Goal: Use online tool/utility: Utilize a website feature to perform a specific function

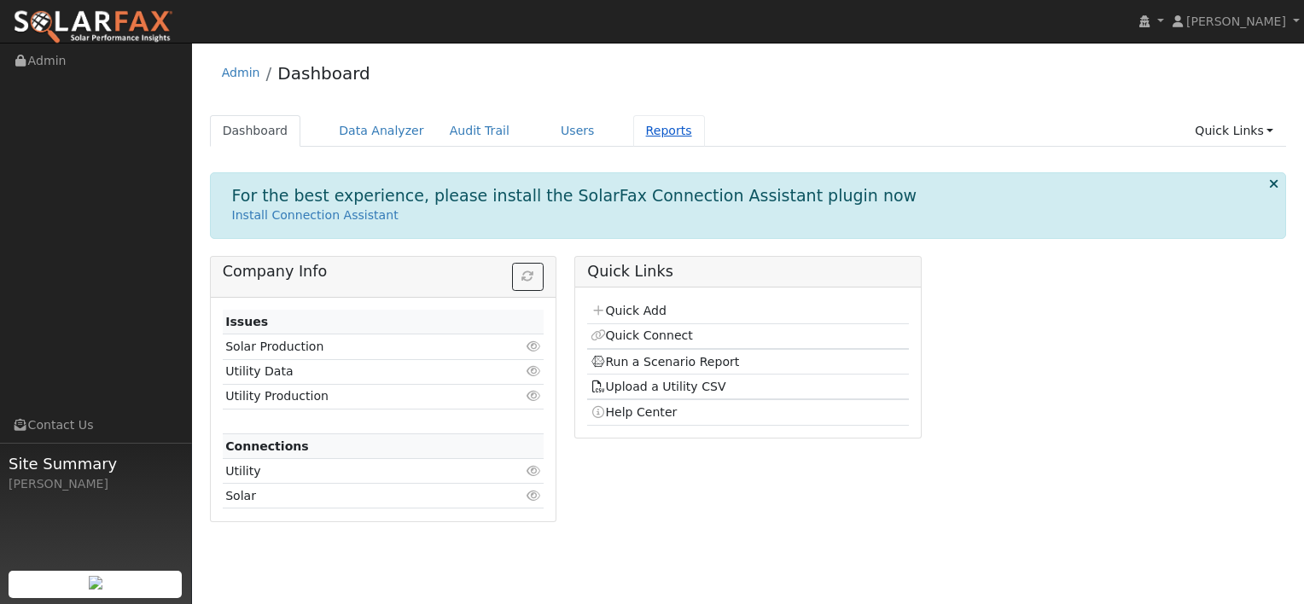
click at [633, 136] on link "Reports" at bounding box center [669, 131] width 72 height 32
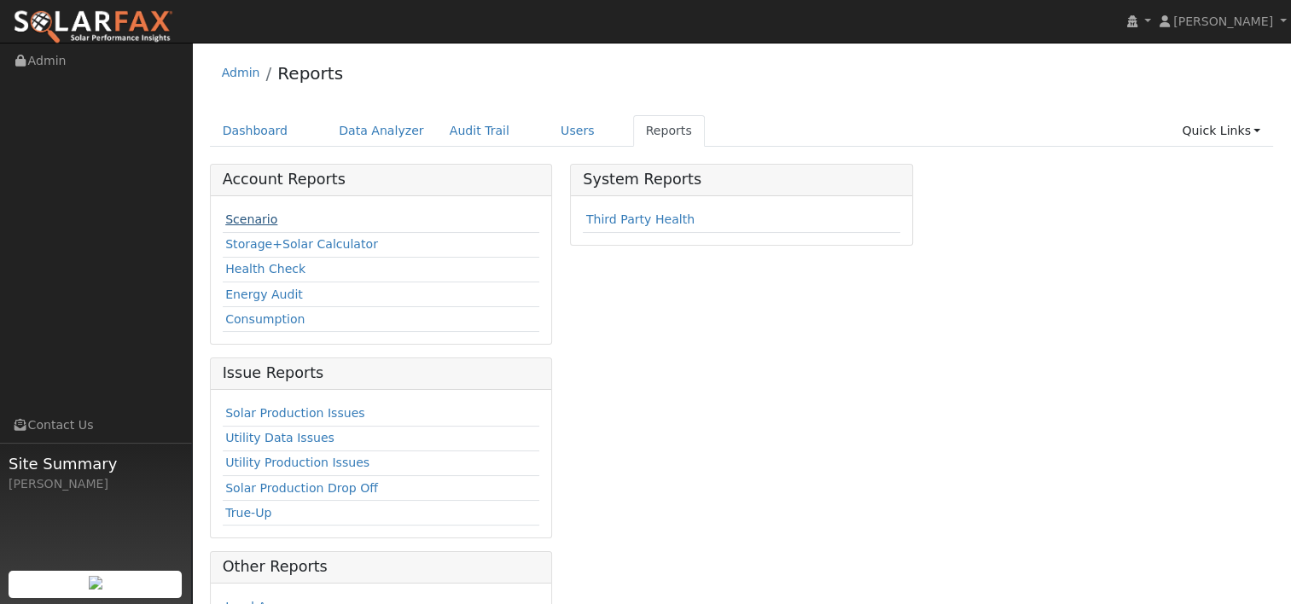
click at [256, 214] on link "Scenario" at bounding box center [251, 219] width 52 height 14
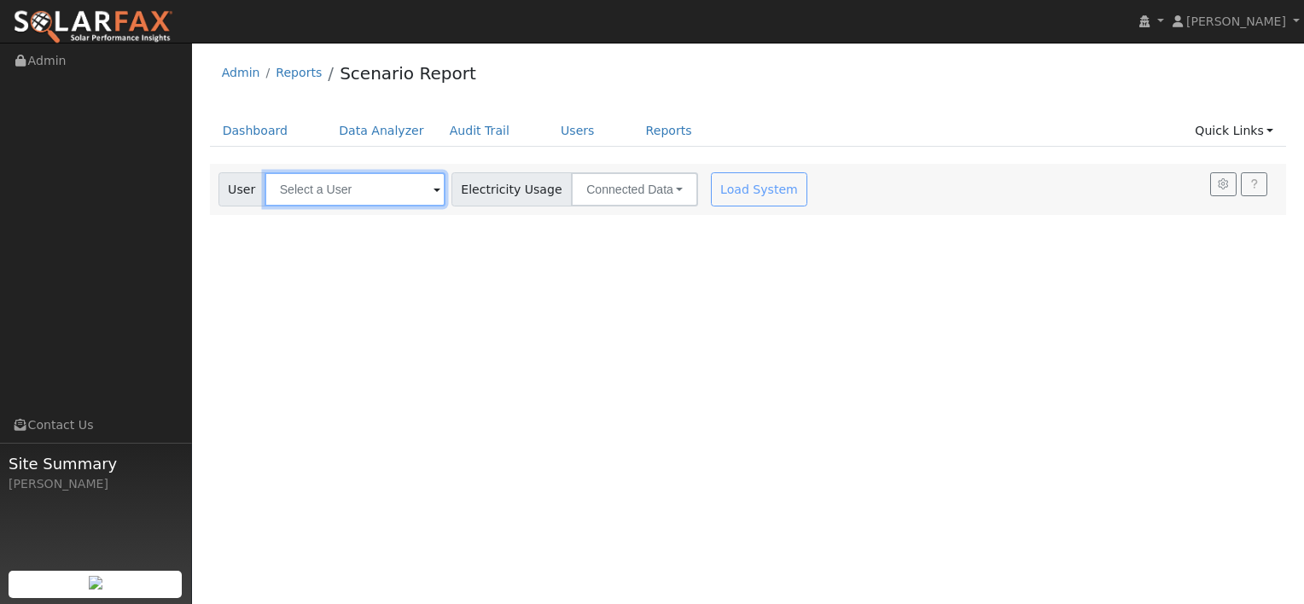
click at [358, 189] on input "text" at bounding box center [355, 189] width 181 height 34
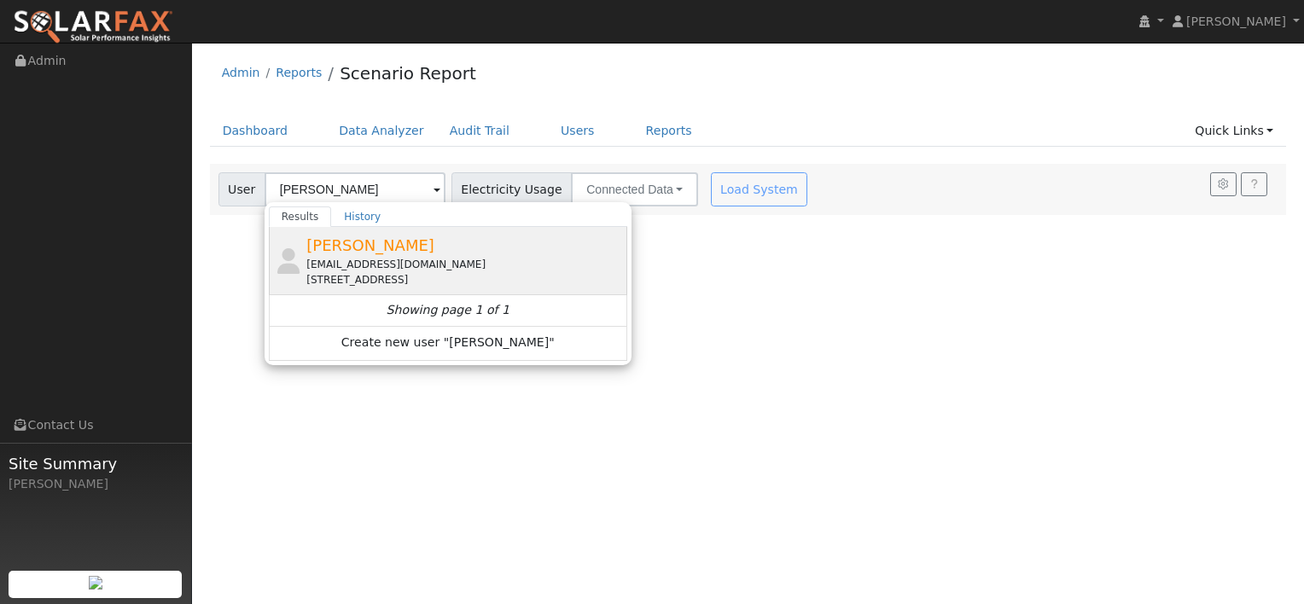
click at [338, 272] on div "[STREET_ADDRESS]" at bounding box center [464, 279] width 317 height 15
type input "[PERSON_NAME]"
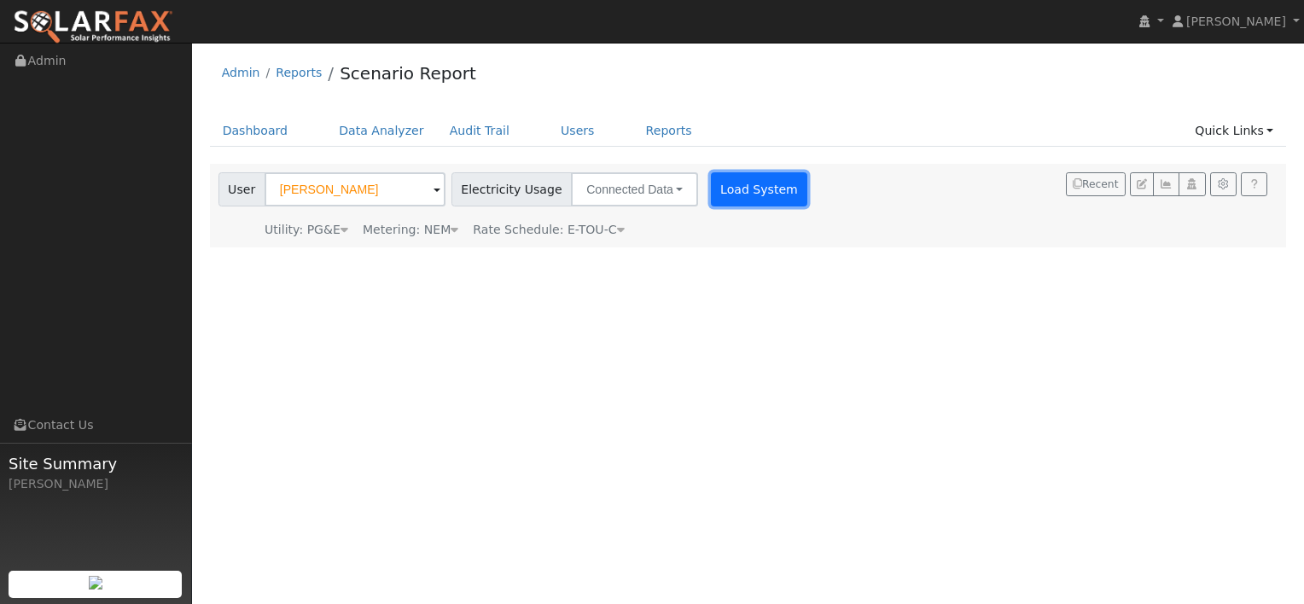
click at [737, 194] on button "Load System" at bounding box center [759, 189] width 97 height 34
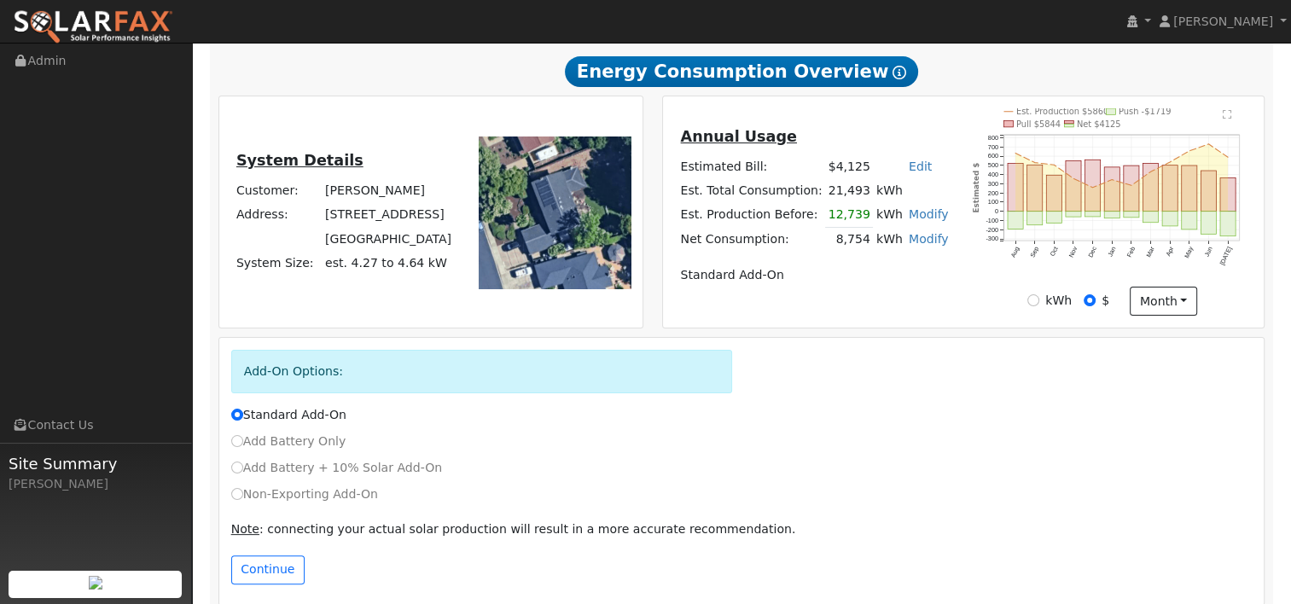
scroll to position [310, 0]
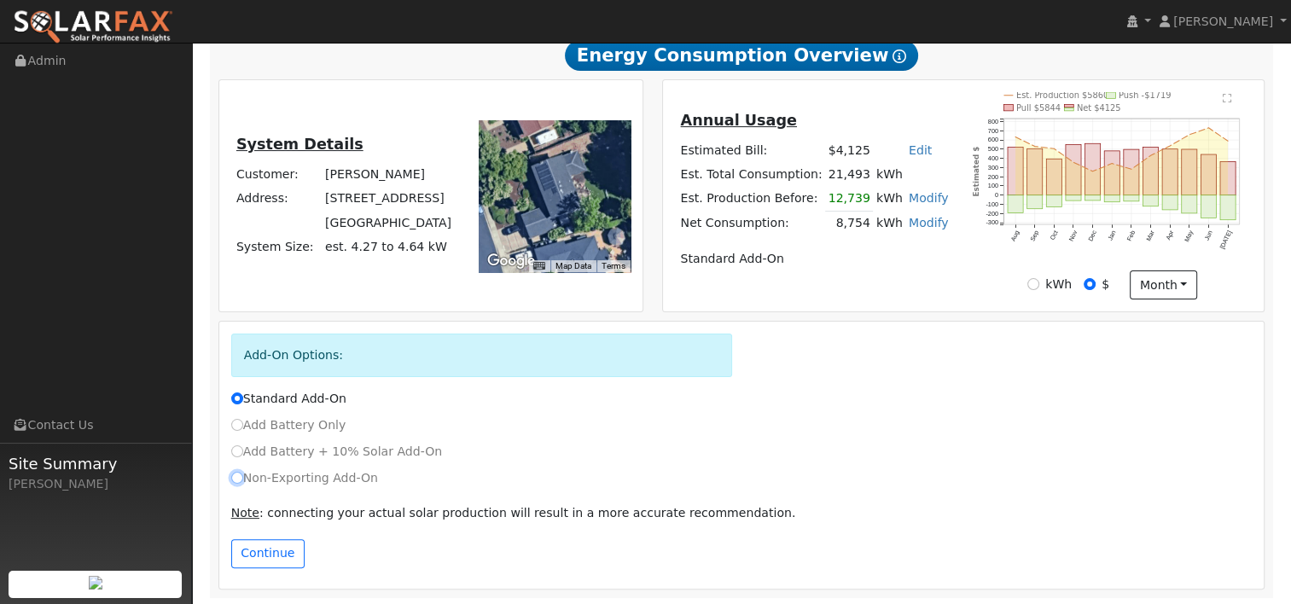
click at [236, 477] on input "Non-Exporting Add-On" at bounding box center [237, 478] width 12 height 12
radio input "true"
radio input "false"
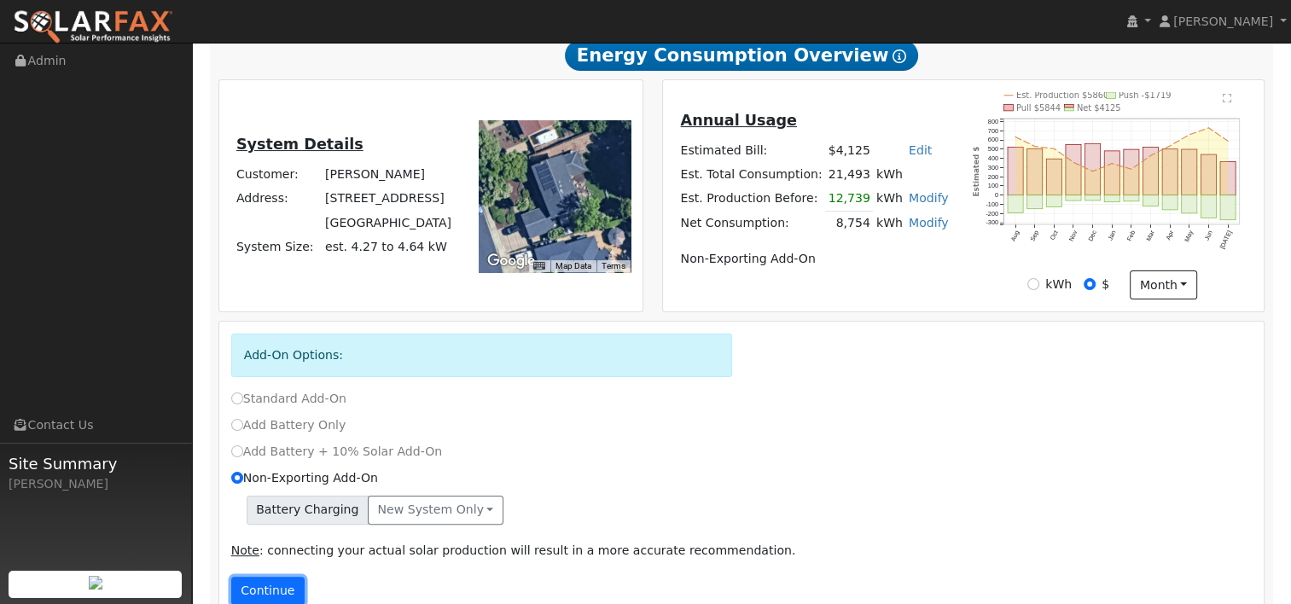
click at [263, 587] on button "Continue" at bounding box center [267, 591] width 73 height 29
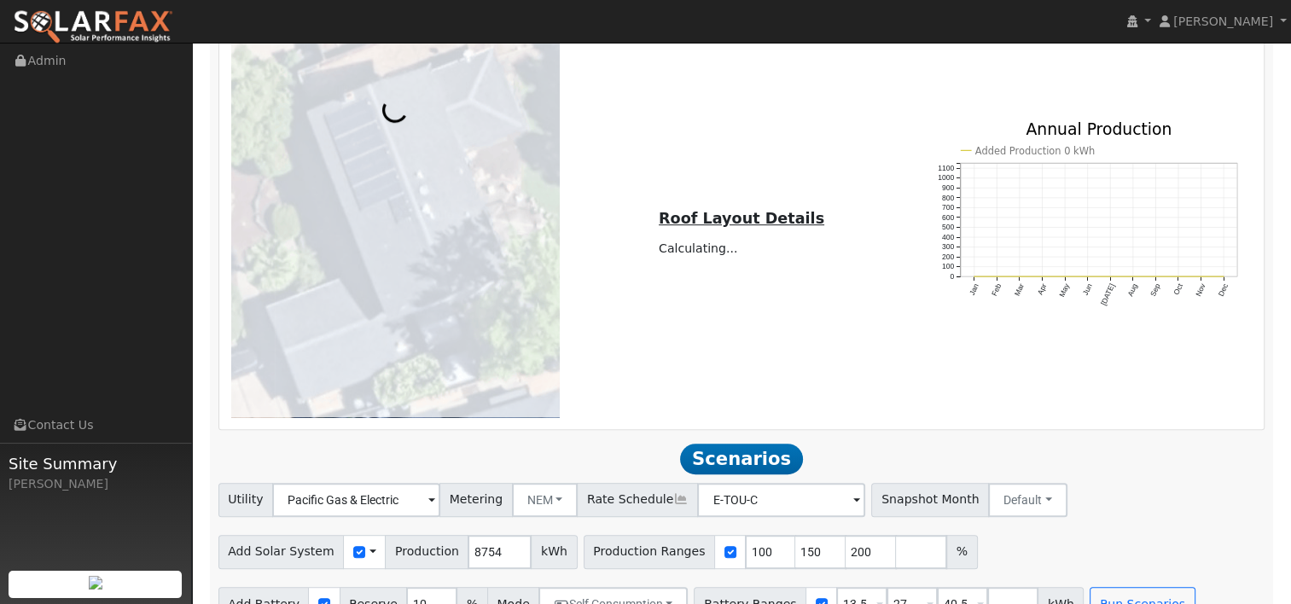
scroll to position [921, 0]
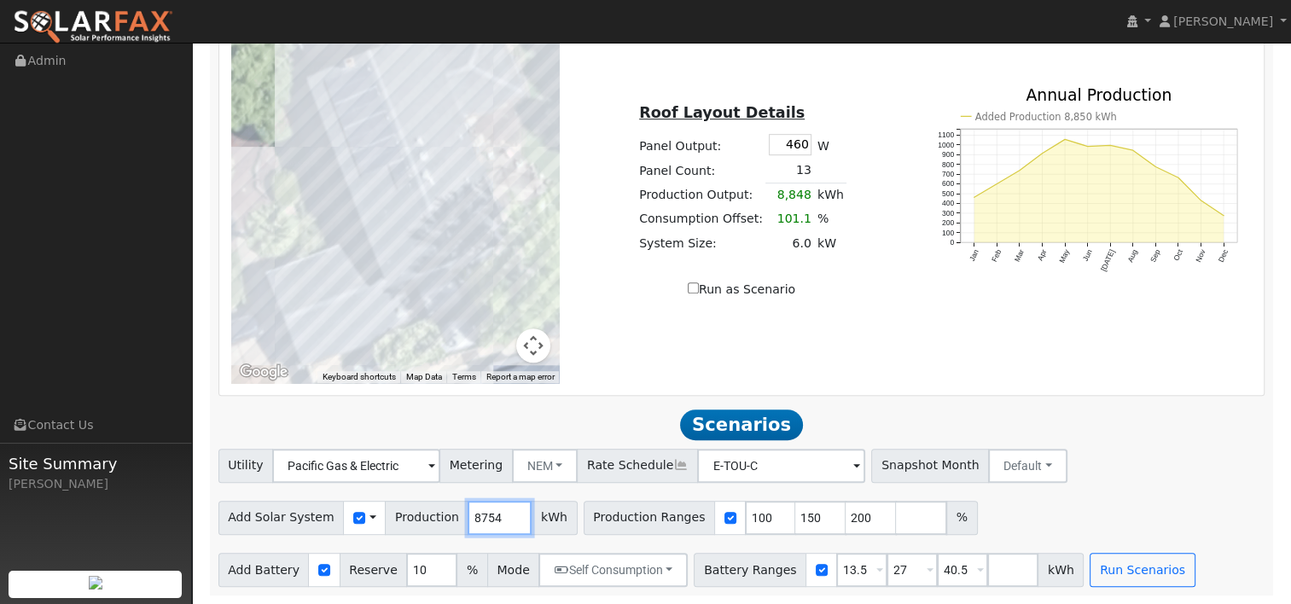
drag, startPoint x: 488, startPoint y: 519, endPoint x: 433, endPoint y: 519, distance: 55.5
click at [433, 519] on div "Add Solar System Use CSV Data Production 8754 kWh" at bounding box center [397, 518] width 359 height 34
paste input "10225"
type input "10225"
click at [795, 516] on input "150" at bounding box center [820, 518] width 51 height 34
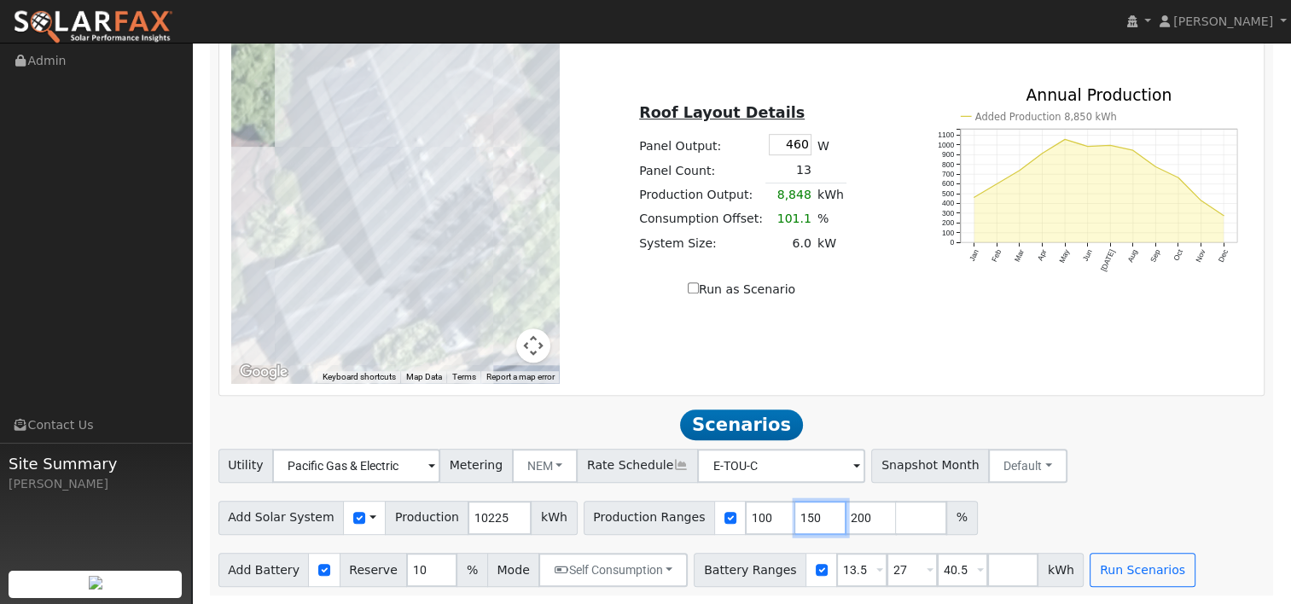
click at [795, 516] on input "150" at bounding box center [820, 518] width 51 height 34
type input "200"
click at [795, 514] on input "200" at bounding box center [820, 518] width 51 height 34
click at [836, 570] on input "13.5" at bounding box center [861, 570] width 51 height 34
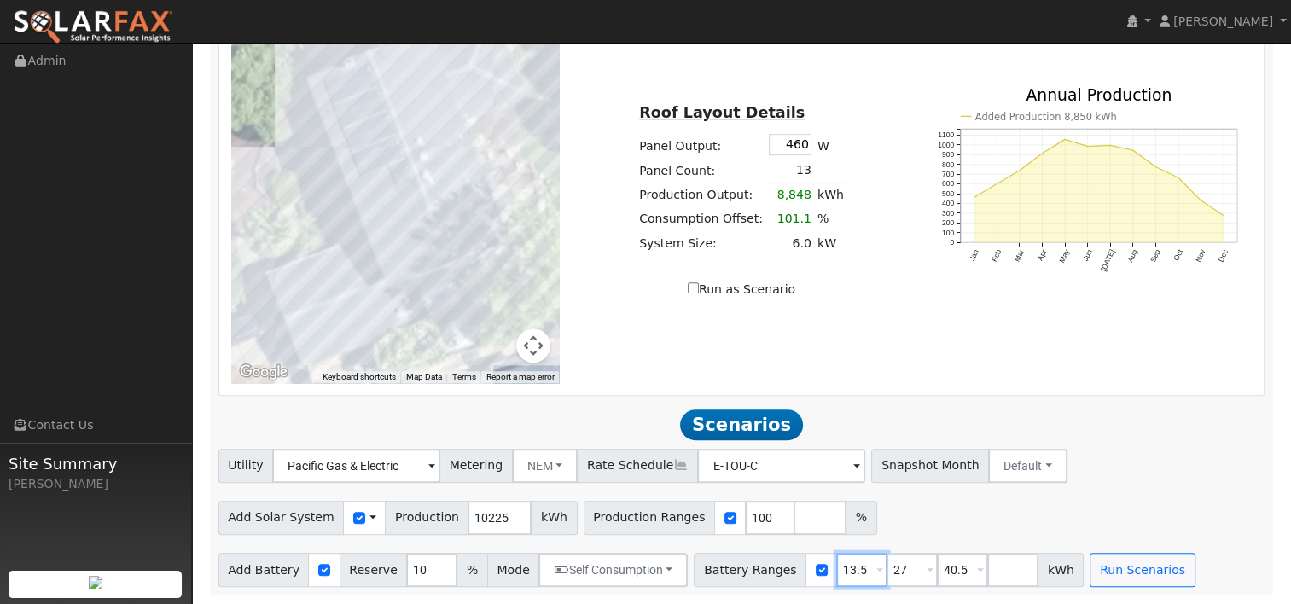
click at [836, 570] on input "13.5" at bounding box center [861, 570] width 51 height 34
type input "0"
click at [937, 570] on input "40.5" at bounding box center [962, 570] width 51 height 34
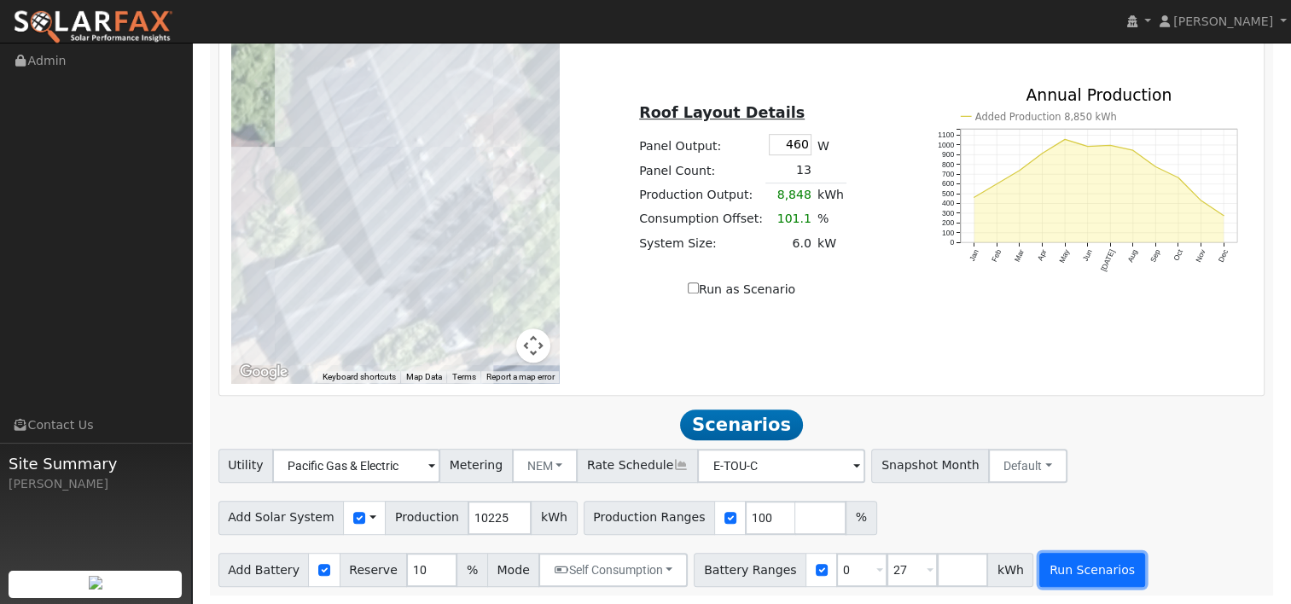
click at [1060, 570] on button "Run Scenarios" at bounding box center [1091, 570] width 105 height 34
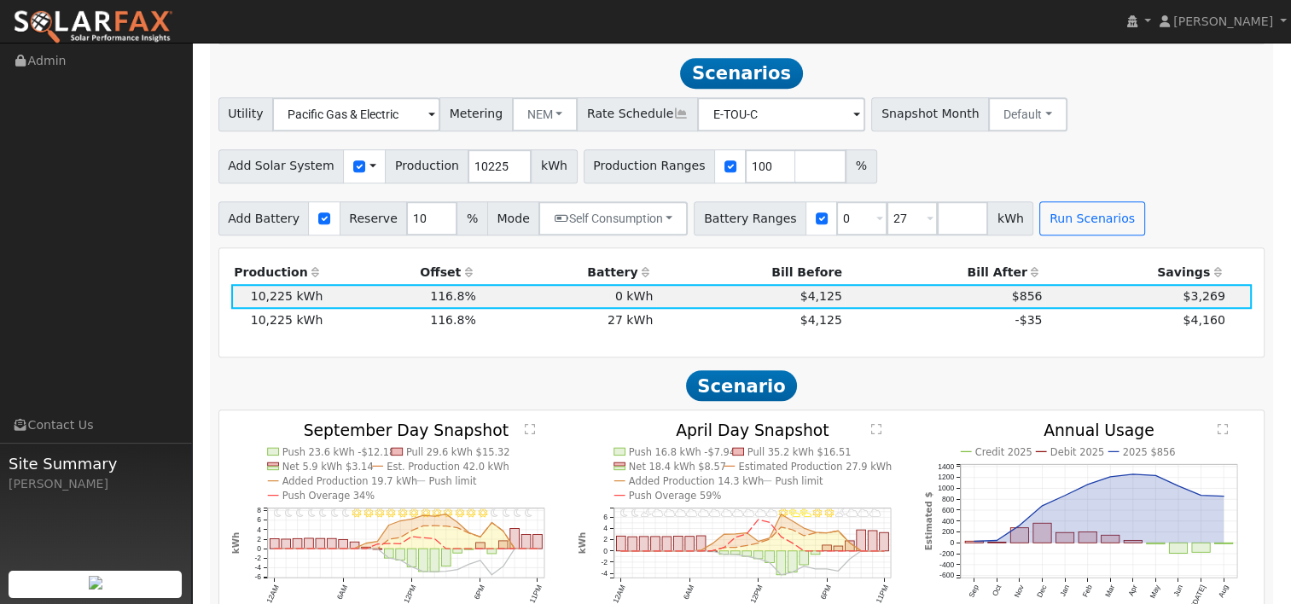
scroll to position [1277, 0]
